Goal: Task Accomplishment & Management: Complete application form

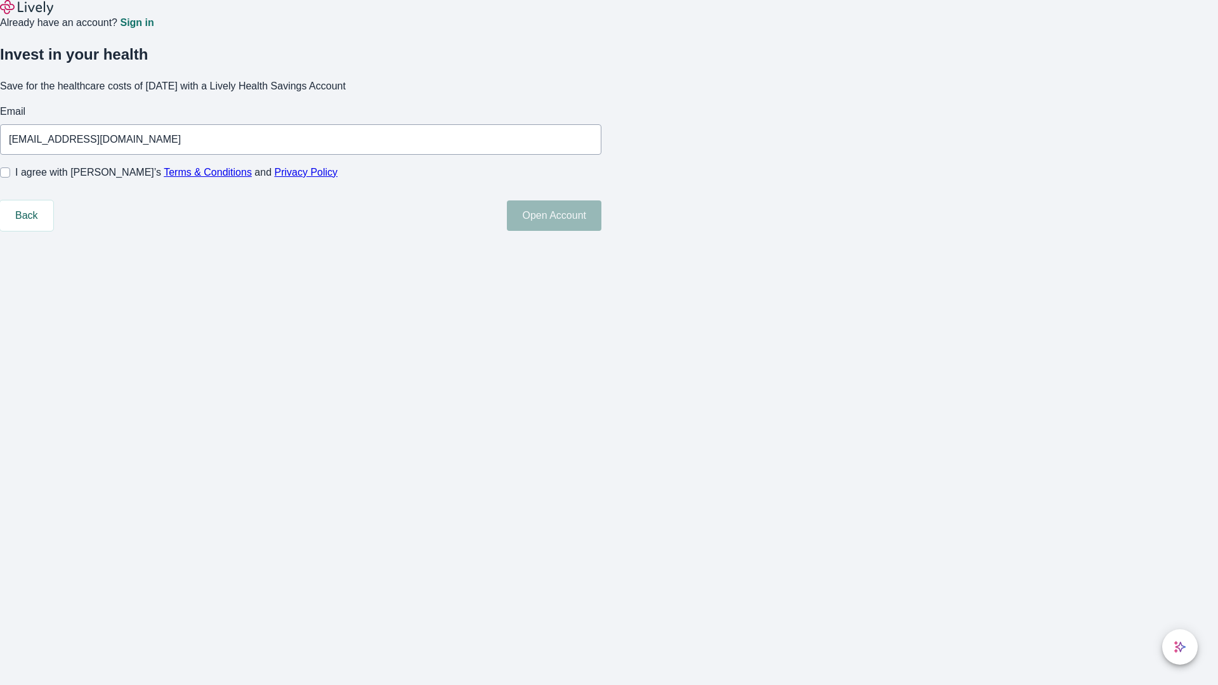
click at [10, 178] on input "I agree with Lively’s Terms & Conditions and Privacy Policy" at bounding box center [5, 173] width 10 height 10
checkbox input "true"
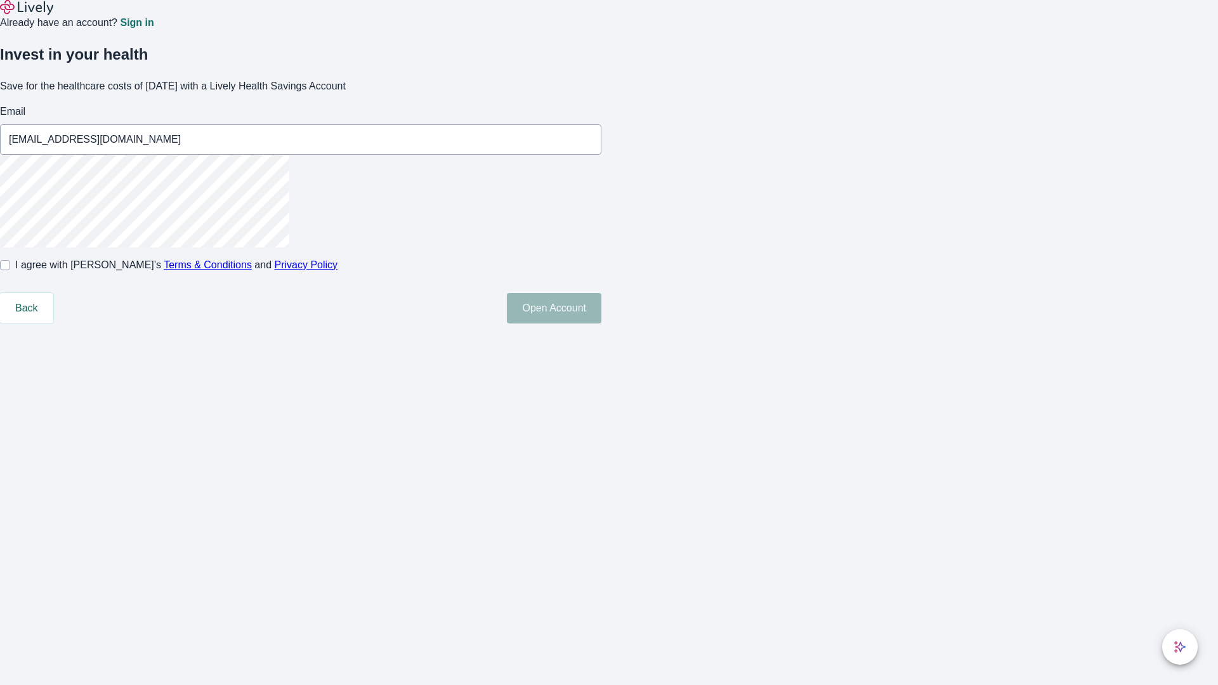
click at [602, 324] on button "Open Account" at bounding box center [554, 308] width 95 height 30
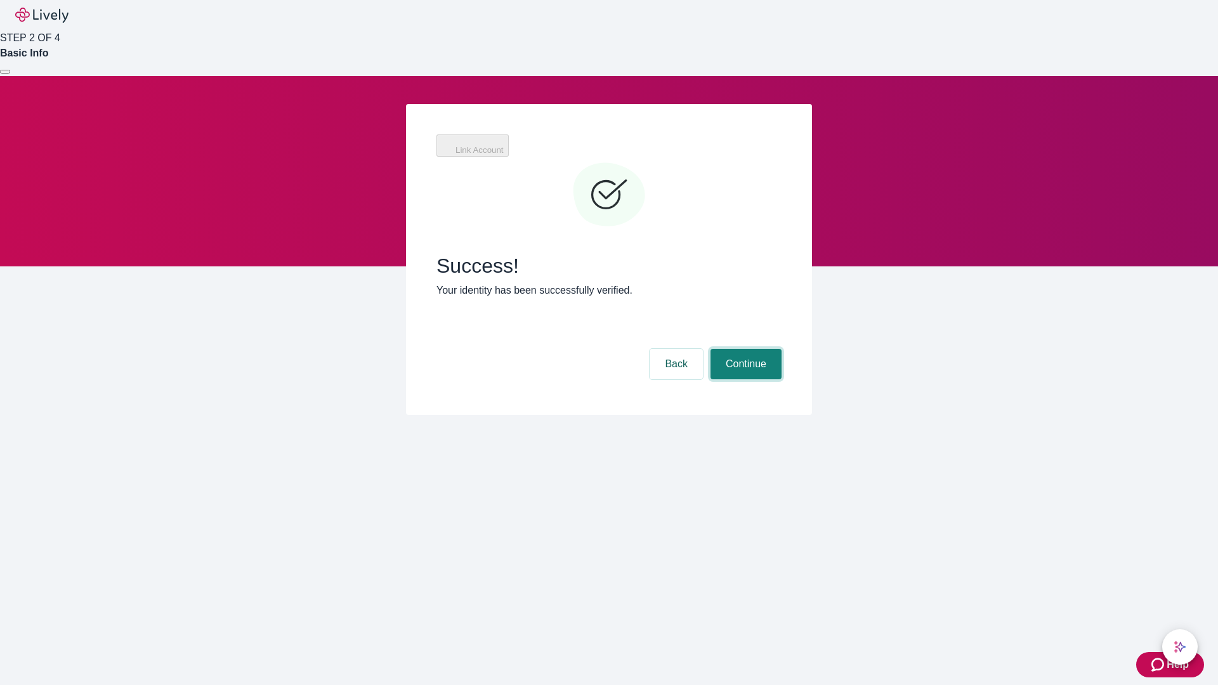
click at [744, 349] on button "Continue" at bounding box center [746, 364] width 71 height 30
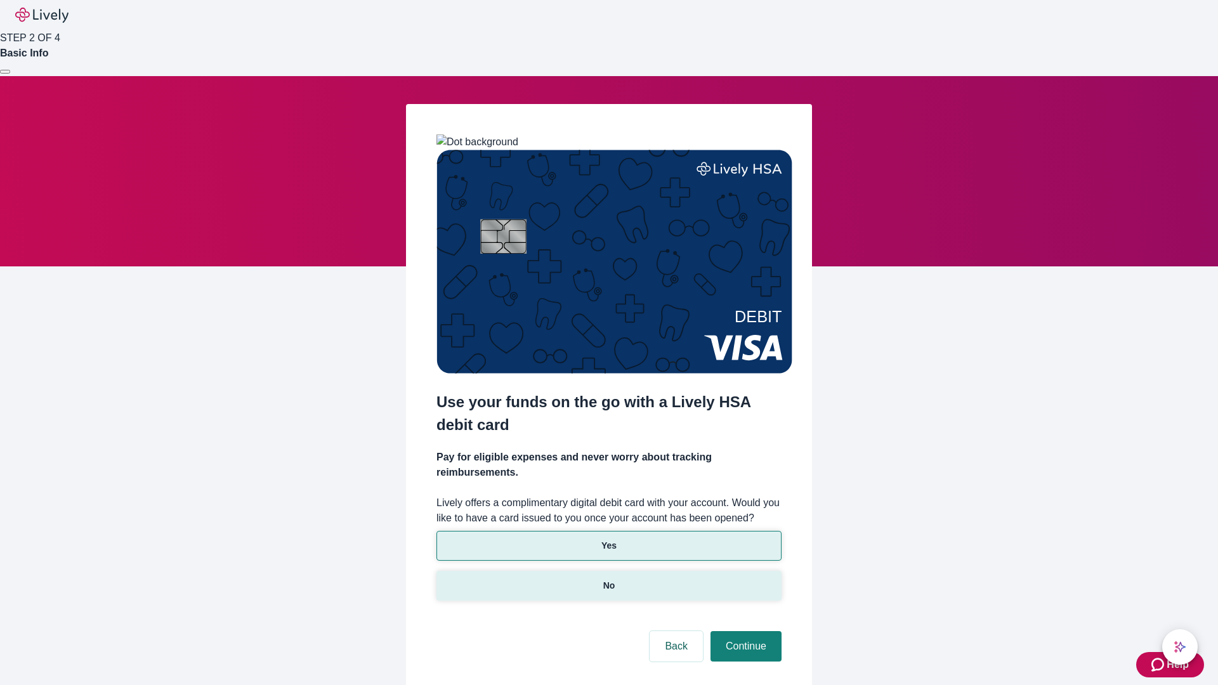
click at [609, 579] on p "No" at bounding box center [609, 585] width 12 height 13
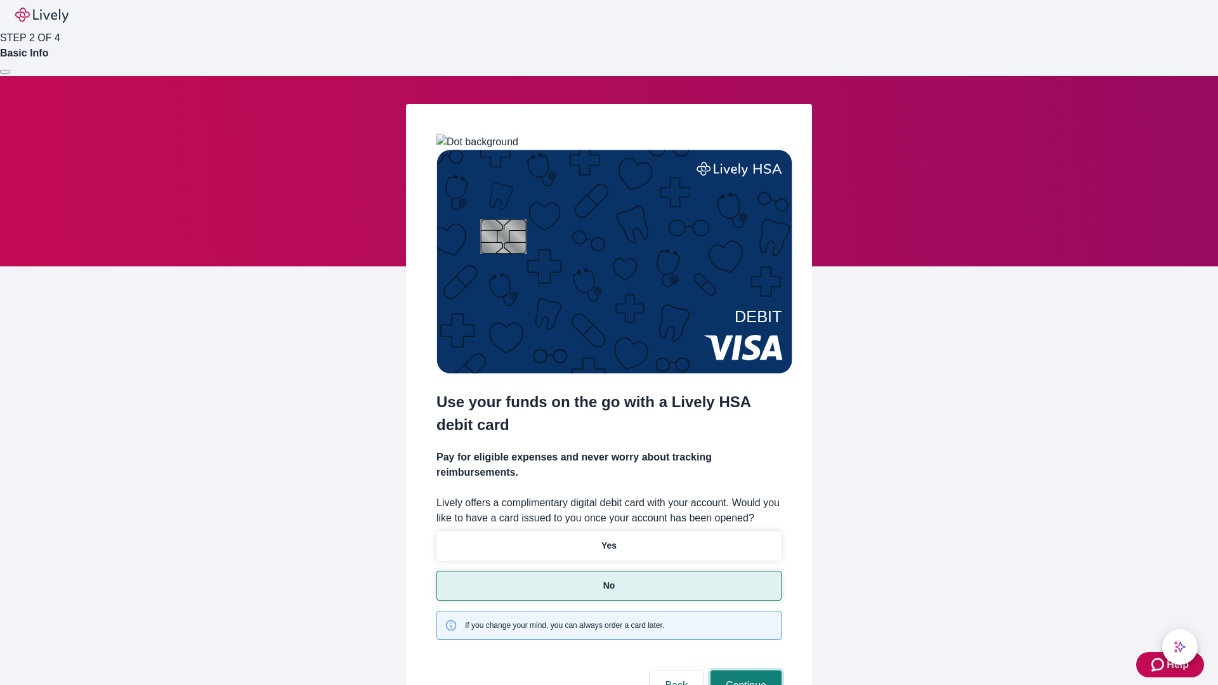
click at [744, 671] on button "Continue" at bounding box center [746, 686] width 71 height 30
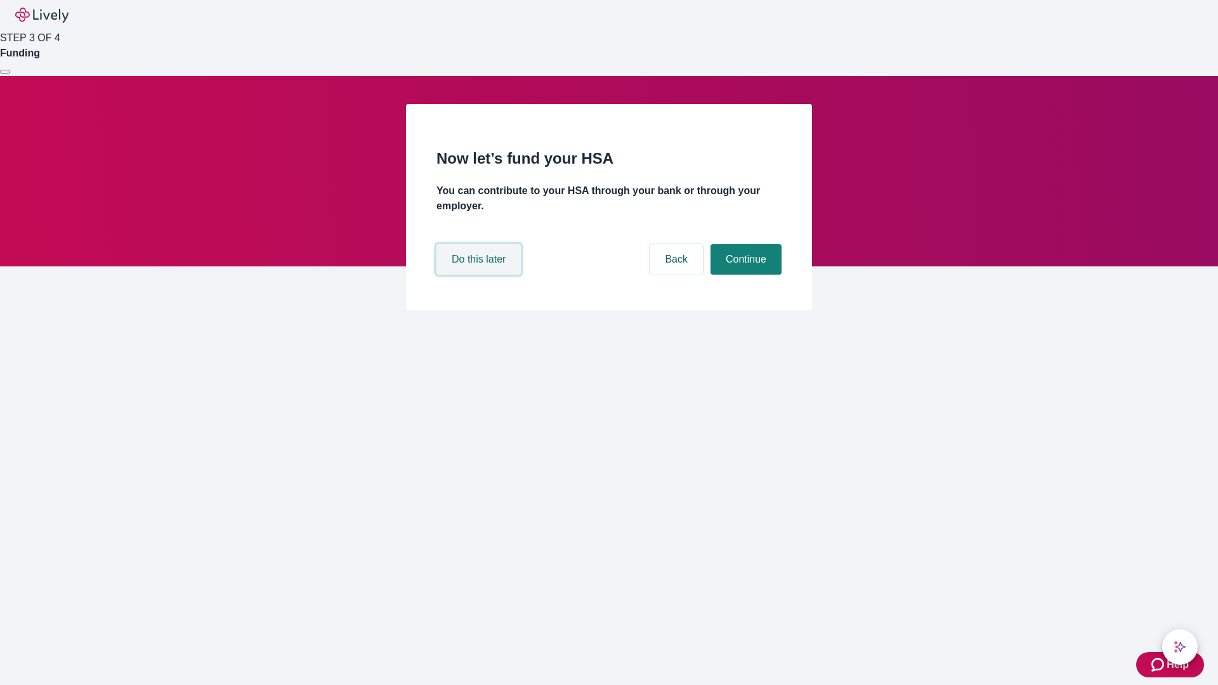
click at [480, 275] on button "Do this later" at bounding box center [479, 259] width 84 height 30
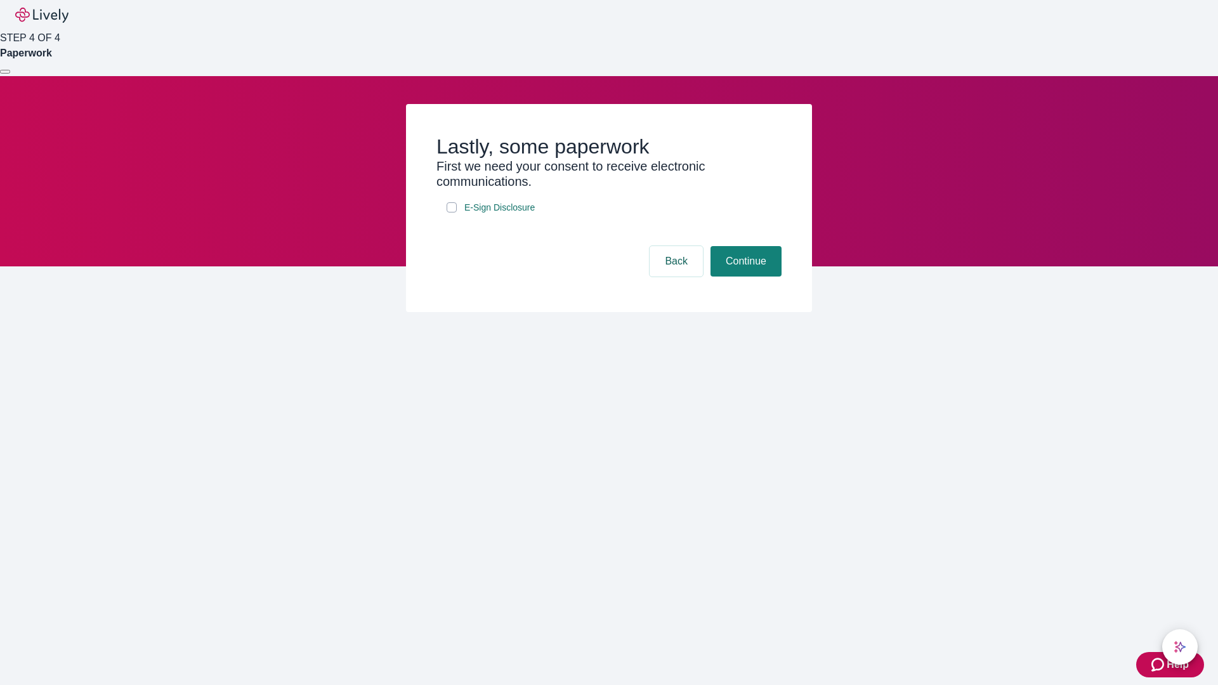
click at [452, 213] on input "E-Sign Disclosure" at bounding box center [452, 207] width 10 height 10
checkbox input "true"
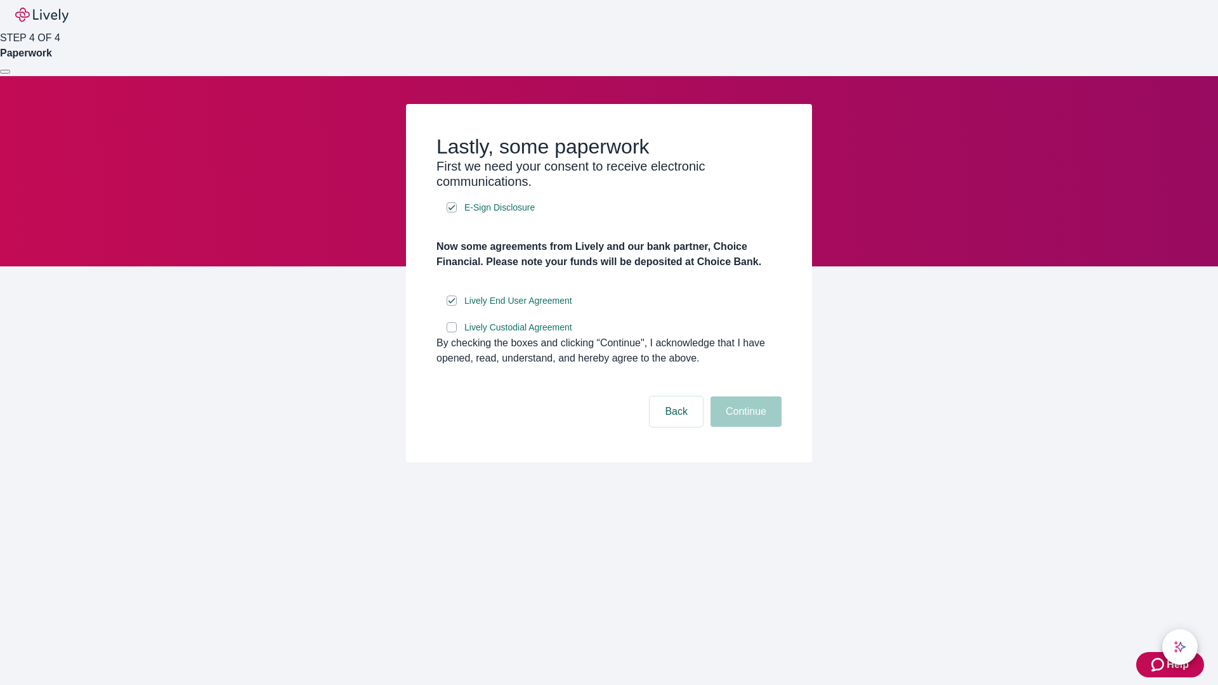
click at [452, 332] on input "Lively Custodial Agreement" at bounding box center [452, 327] width 10 height 10
checkbox input "true"
click at [744, 427] on button "Continue" at bounding box center [746, 412] width 71 height 30
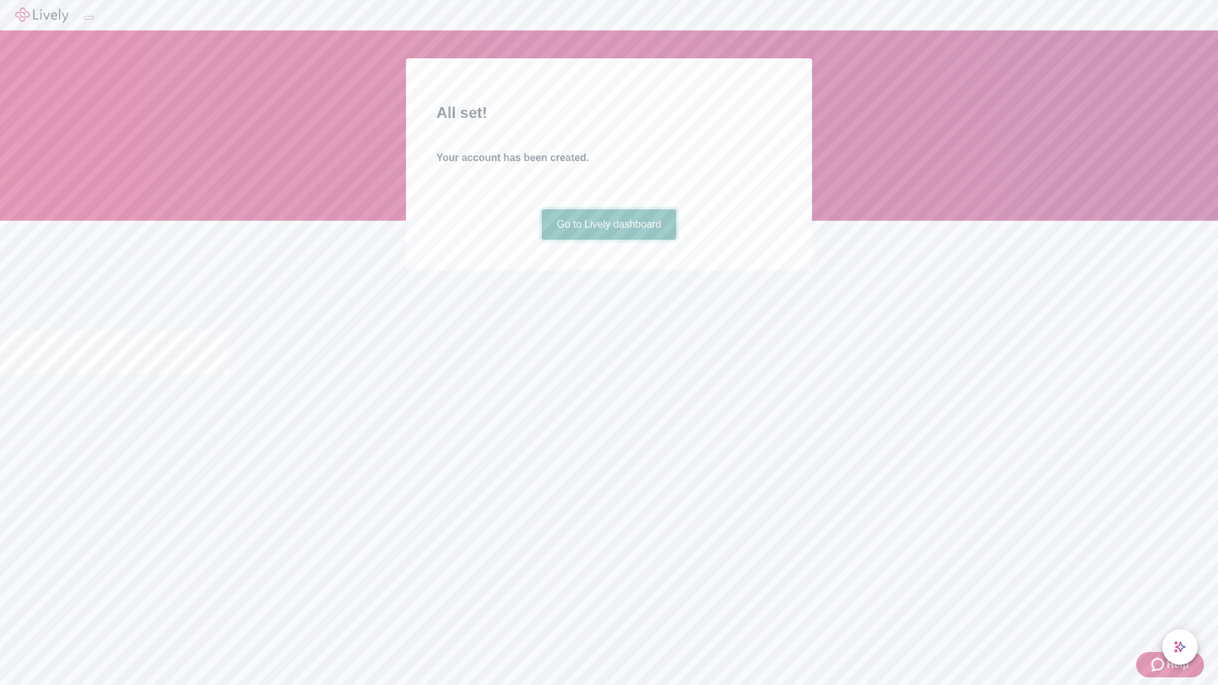
click at [609, 240] on link "Go to Lively dashboard" at bounding box center [609, 224] width 135 height 30
